Goal: Information Seeking & Learning: Learn about a topic

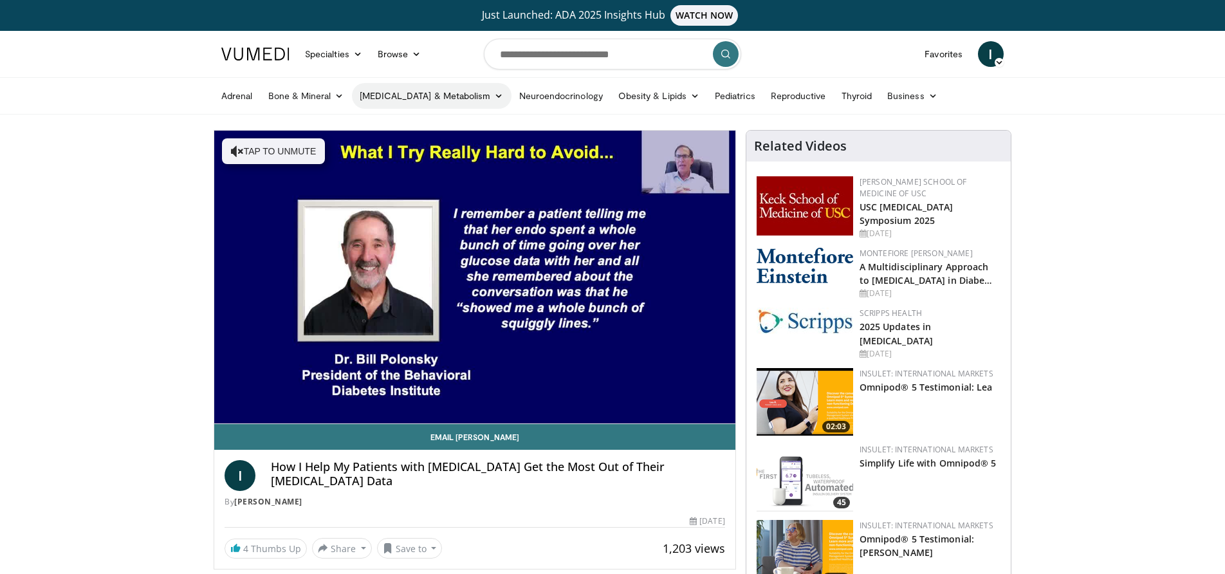
click at [494, 98] on icon at bounding box center [498, 95] width 9 height 9
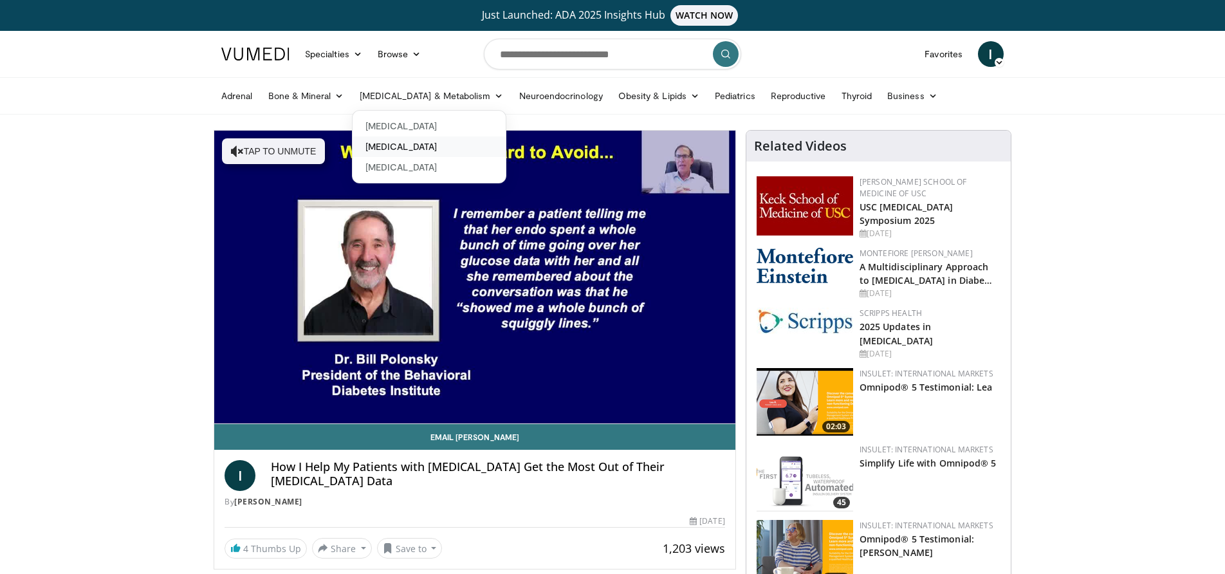
click at [405, 148] on link "[MEDICAL_DATA]" at bounding box center [429, 146] width 153 height 21
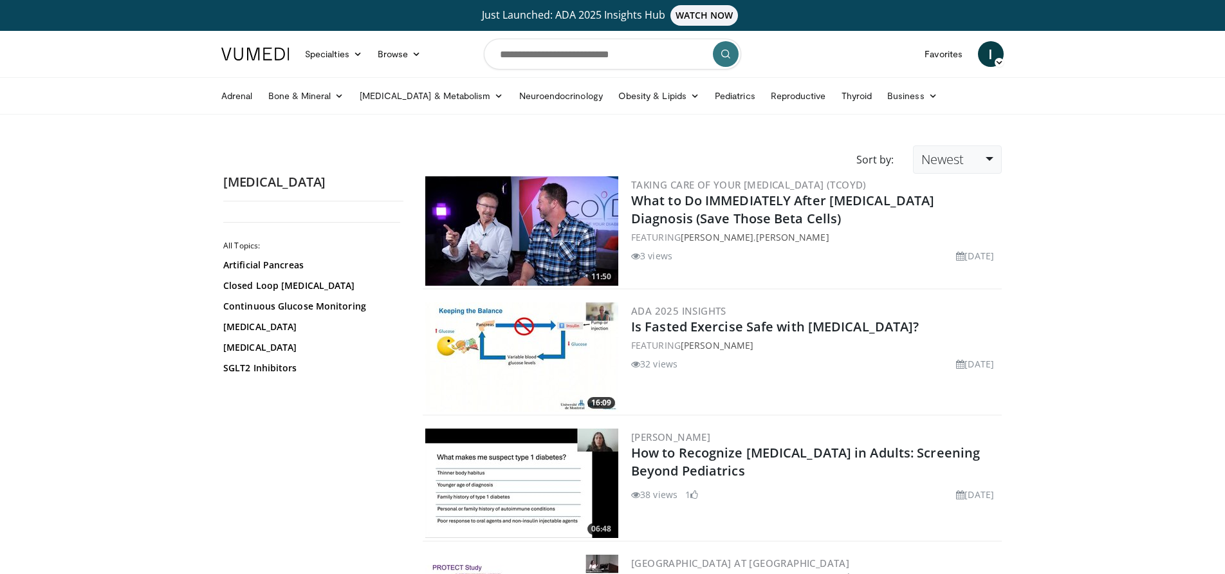
click at [942, 159] on span "Newest" at bounding box center [943, 159] width 42 height 17
click at [946, 251] on link "Views" at bounding box center [965, 253] width 102 height 21
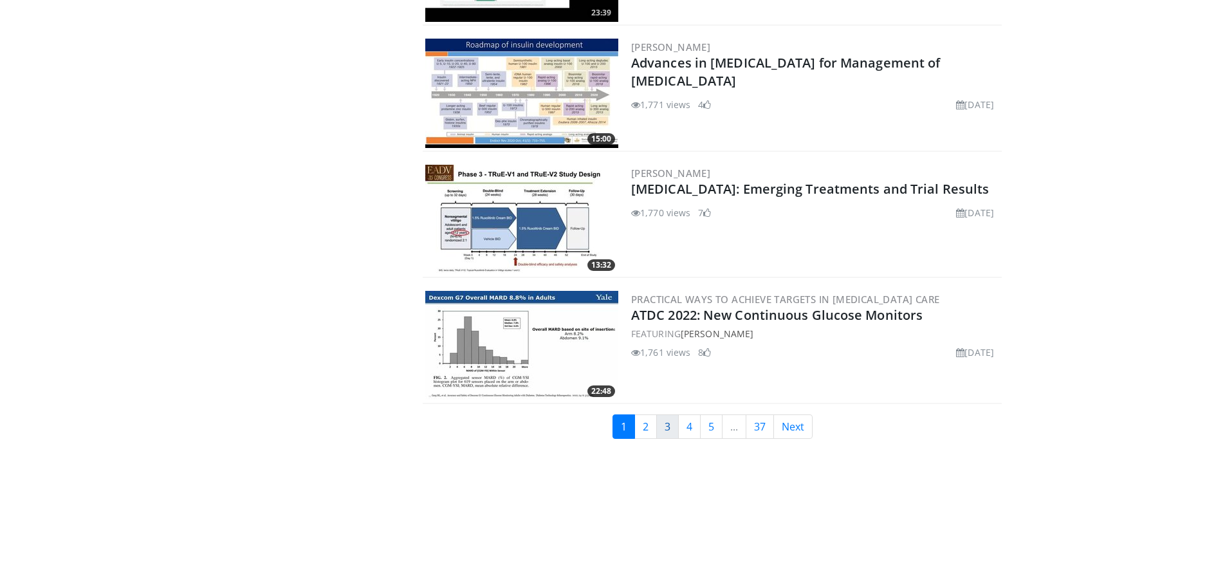
scroll to position [2931, 0]
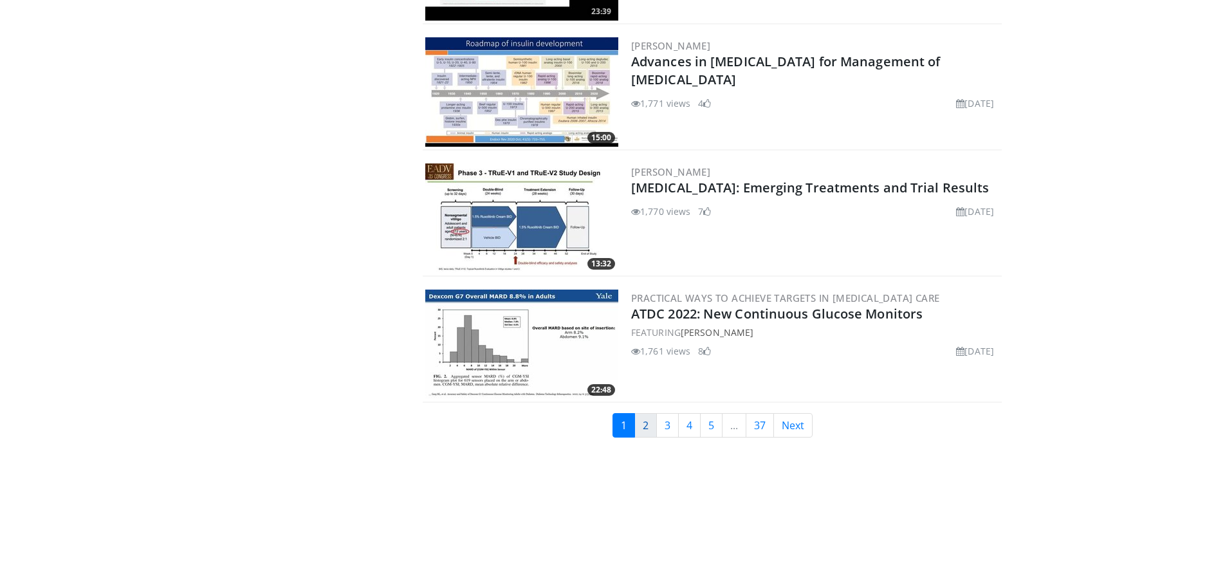
click at [643, 413] on link "2" at bounding box center [646, 425] width 23 height 24
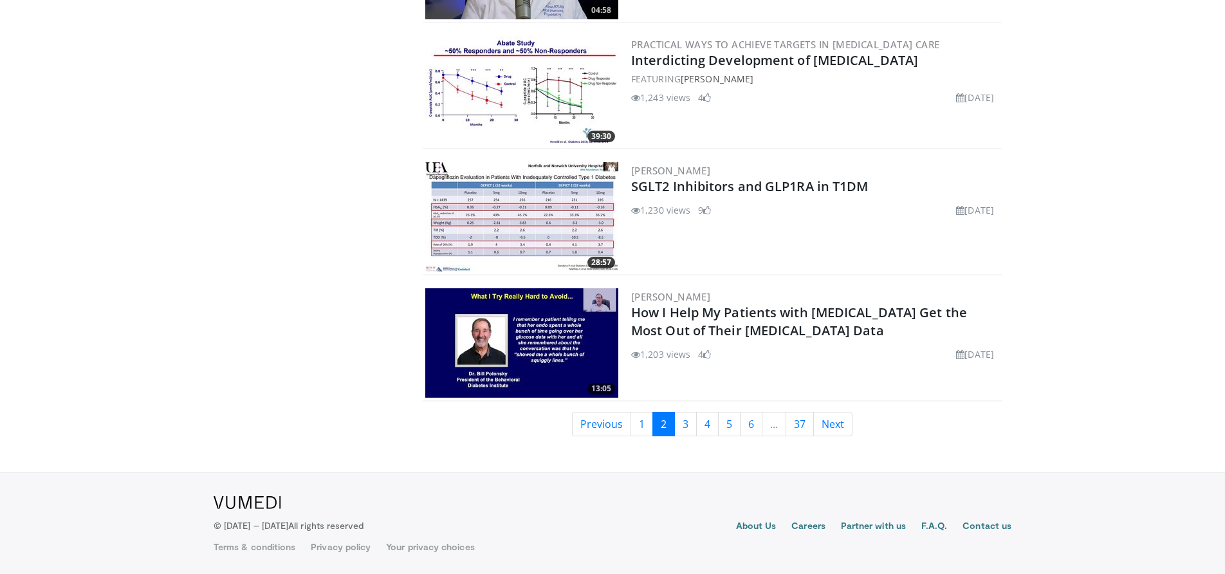
scroll to position [2941, 0]
